Goal: Find specific page/section

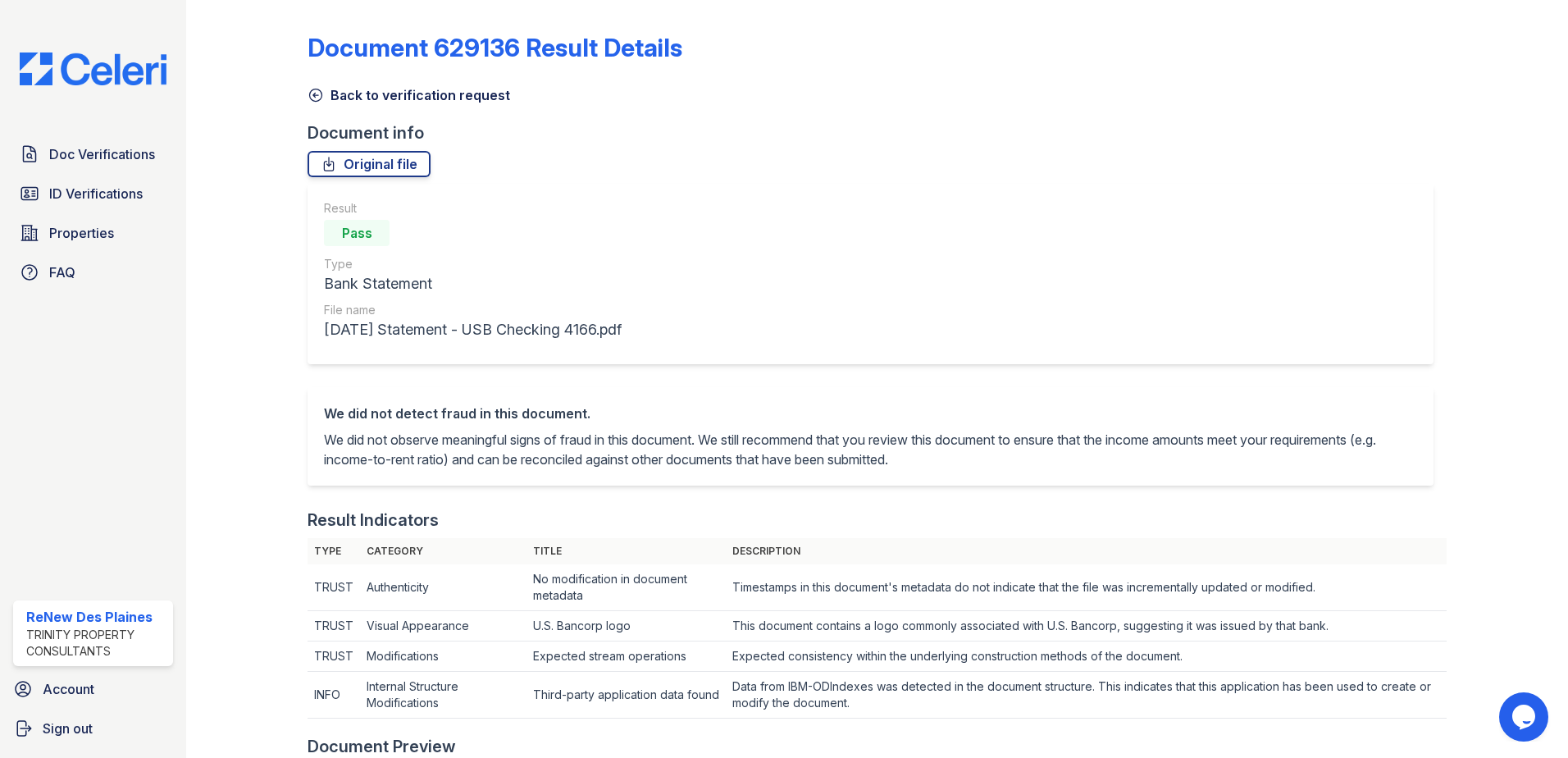
scroll to position [738, 0]
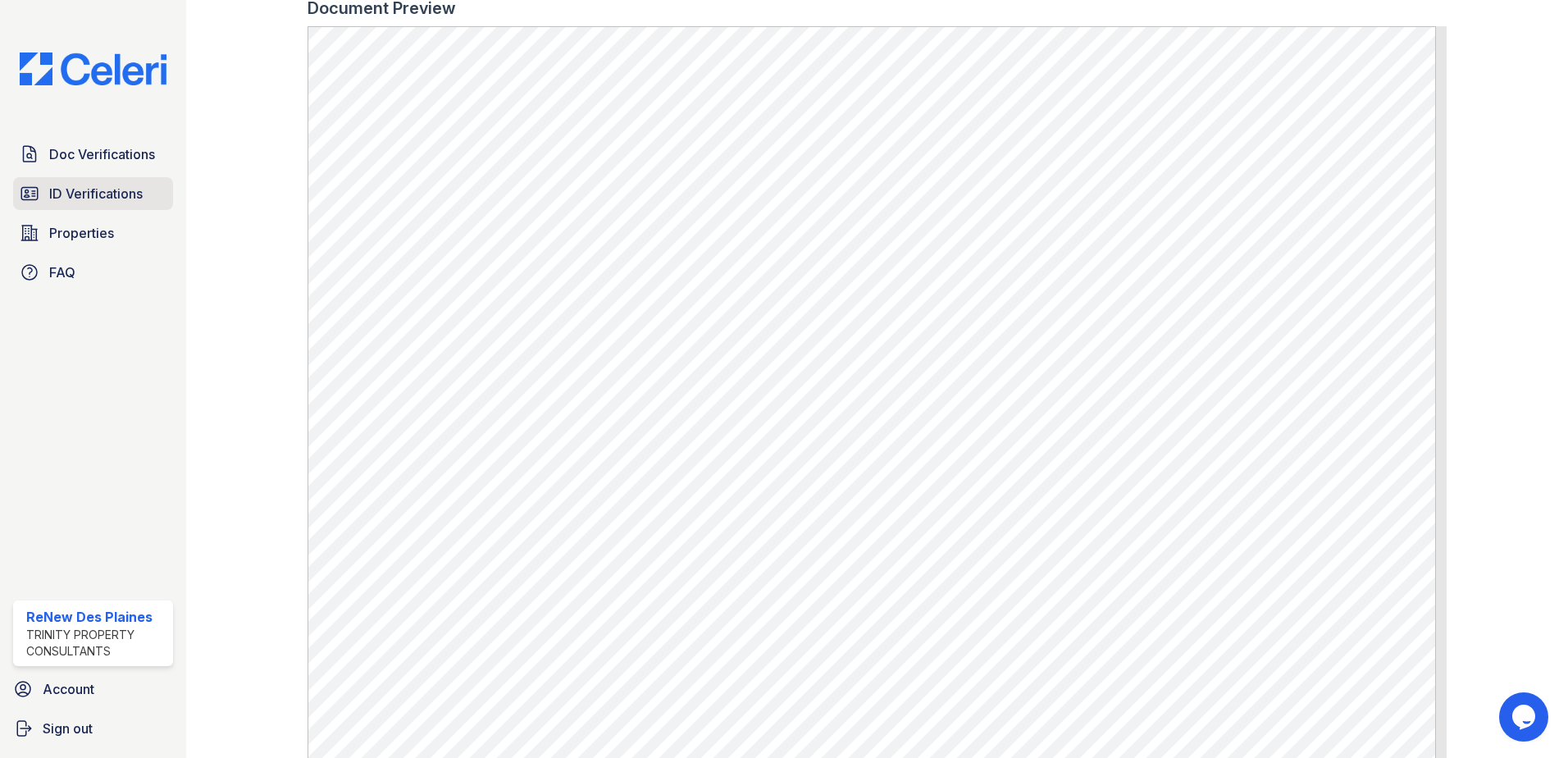
click at [97, 194] on span "ID Verifications" at bounding box center [95, 193] width 93 height 20
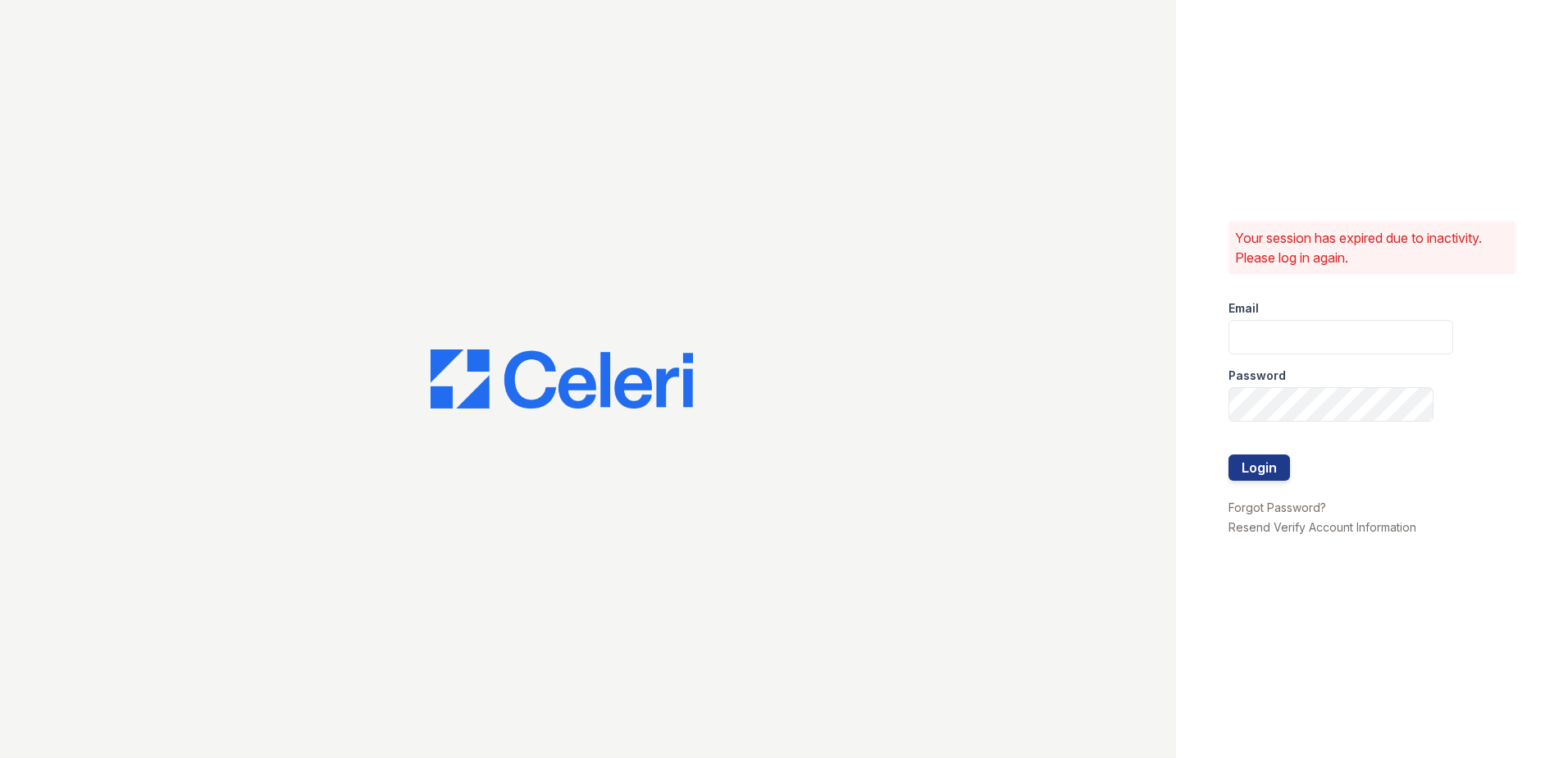
type input "renewdesplaines@trinity-pm.com"
click at [1245, 466] on button "Login" at bounding box center [1259, 467] width 62 height 27
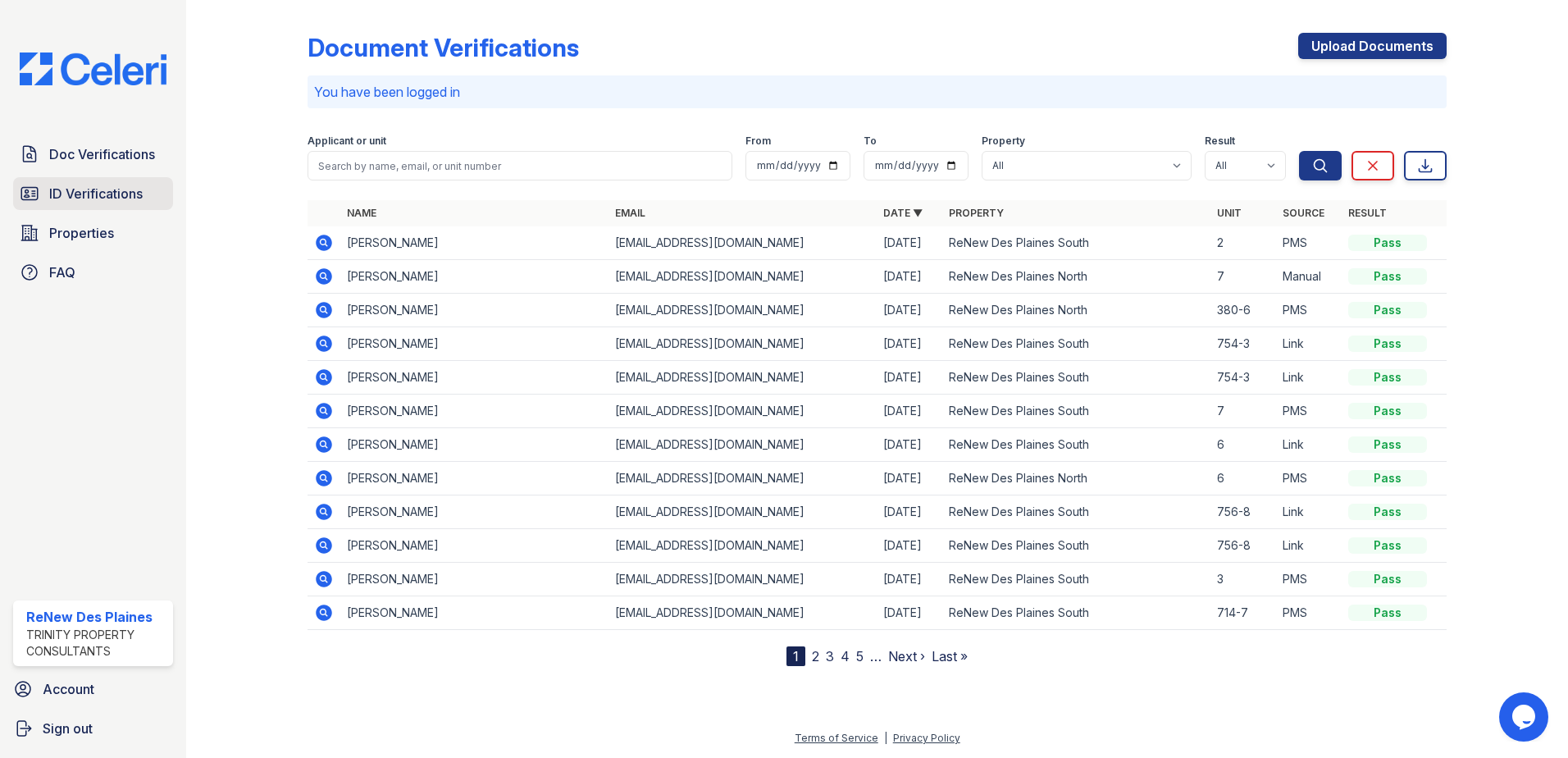
click at [77, 196] on span "ID Verifications" at bounding box center [95, 193] width 93 height 20
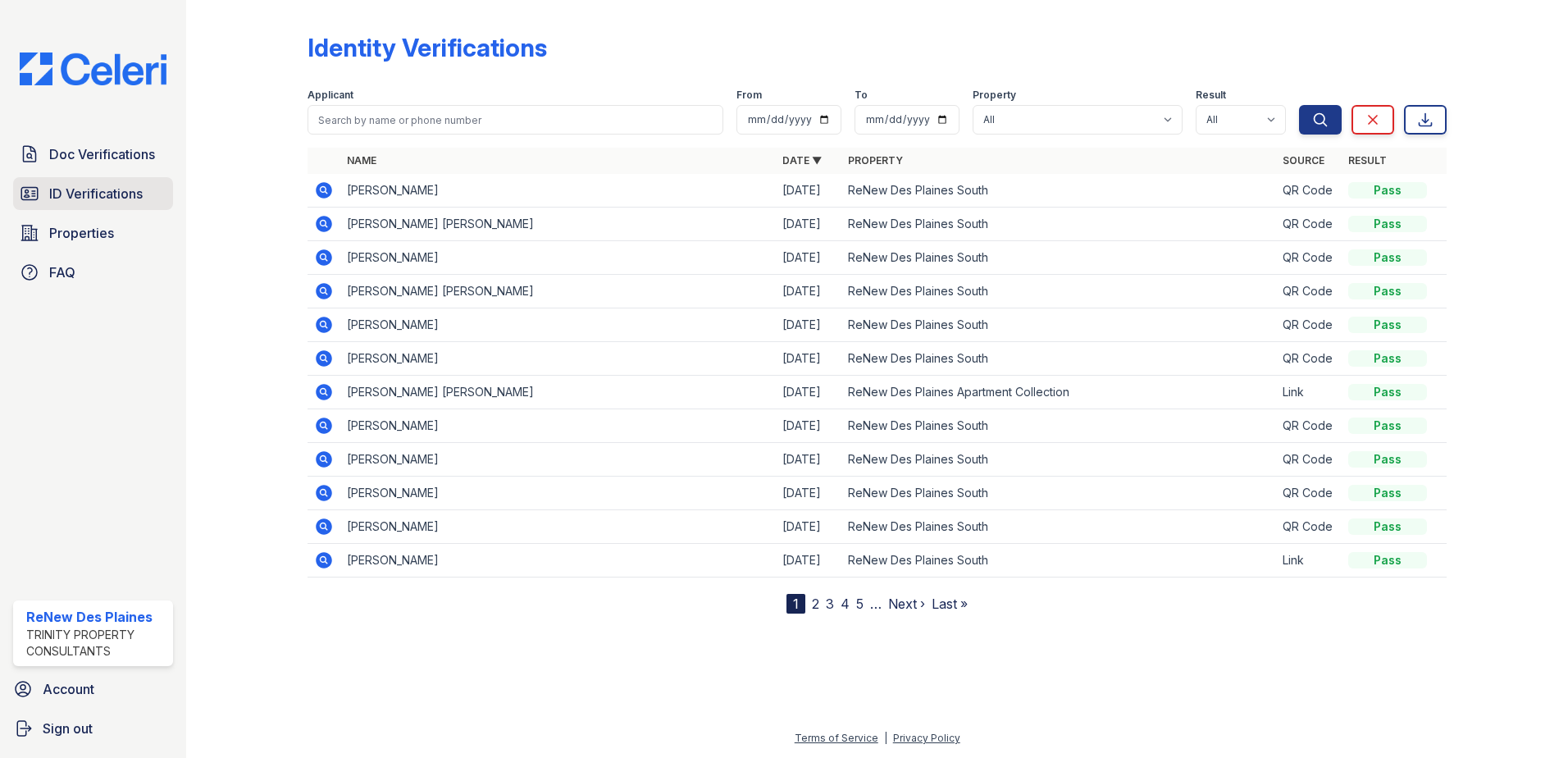
click at [73, 193] on span "ID Verifications" at bounding box center [95, 193] width 93 height 20
